Goal: Task Accomplishment & Management: Use online tool/utility

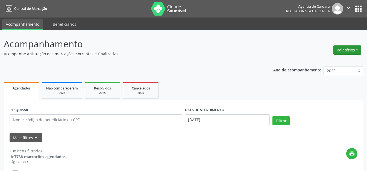
click at [351, 49] on button "Relatórios" at bounding box center [347, 49] width 28 height 9
click at [319, 63] on link "Agendamentos" at bounding box center [331, 62] width 59 height 8
select select "7"
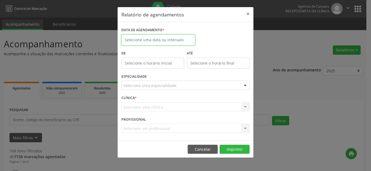
click at [172, 41] on body "Central de Marcação Agencia de [GEOGRAPHIC_DATA] Recepcionista da clínica  Con…" at bounding box center [185, 85] width 371 height 171
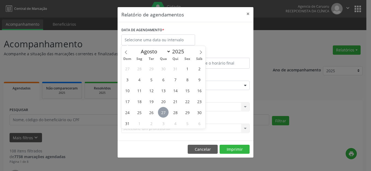
click at [166, 111] on span "27" at bounding box center [163, 112] width 11 height 11
type input "[DATE]"
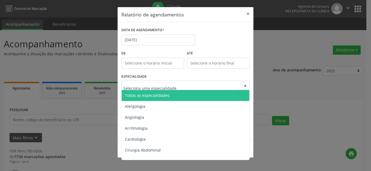
click at [161, 94] on span "Todas as especialidades" at bounding box center [147, 95] width 44 height 5
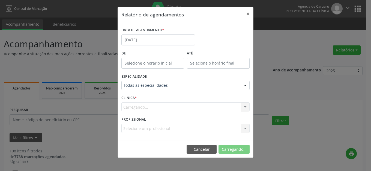
drag, startPoint x: 167, startPoint y: 101, endPoint x: 176, endPoint y: 114, distance: 16.1
click at [170, 105] on div "CLÍNICA * [GEOGRAPHIC_DATA]... Nenhum resultado encontrado para: " " Não há nen…" at bounding box center [185, 104] width 131 height 21
click at [235, 148] on button "Imprimir" at bounding box center [235, 148] width 30 height 9
click at [247, 12] on button "×" at bounding box center [248, 13] width 11 height 13
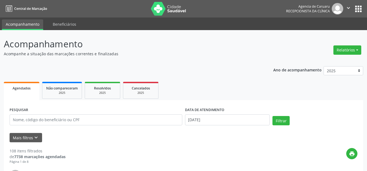
click at [216, 117] on input "[DATE]" at bounding box center [227, 119] width 85 height 11
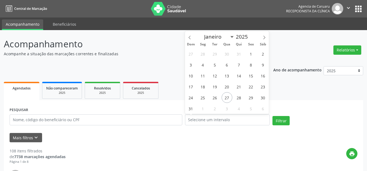
click at [224, 153] on div "print" at bounding box center [212, 156] width 292 height 16
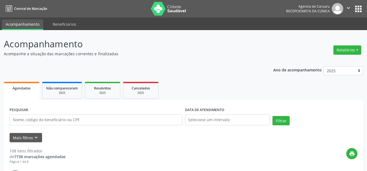
click at [192, 87] on ul "Agendados Não compareceram 2025 Resolvidos 2025 Cancelados 2025" at bounding box center [183, 90] width 359 height 20
click at [197, 108] on label "DATA DE ATENDIMENTO" at bounding box center [204, 110] width 39 height 8
click at [222, 115] on input "text" at bounding box center [227, 119] width 85 height 11
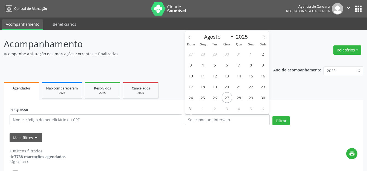
click at [328, 112] on div "PESQUISAR DATA DE ATENDIMENTO Filtrar" at bounding box center [183, 117] width 350 height 23
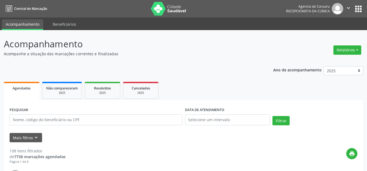
click at [189, 80] on ul "Agendados Não compareceram 2025 Resolvidos 2025 Cancelados 2025" at bounding box center [183, 90] width 359 height 20
